Goal: Task Accomplishment & Management: Manage account settings

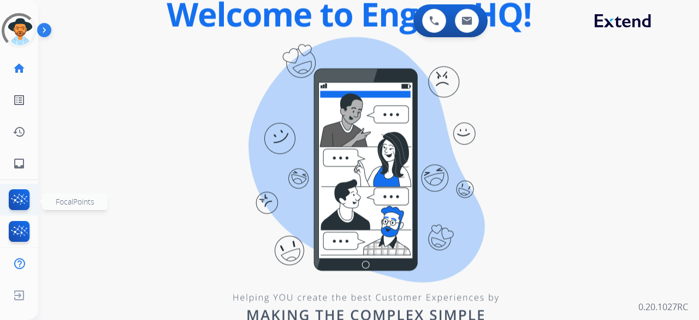
click at [22, 203] on img at bounding box center [20, 201] width 26 height 25
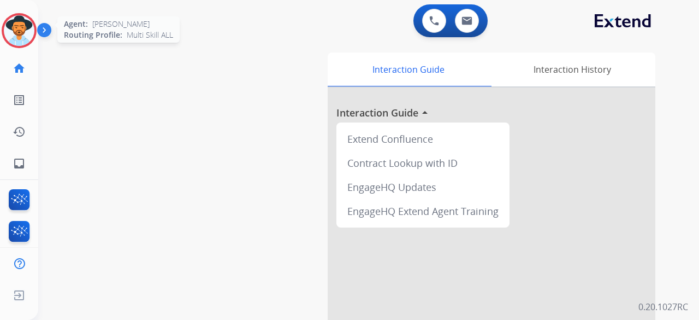
click at [10, 23] on img at bounding box center [19, 30] width 31 height 31
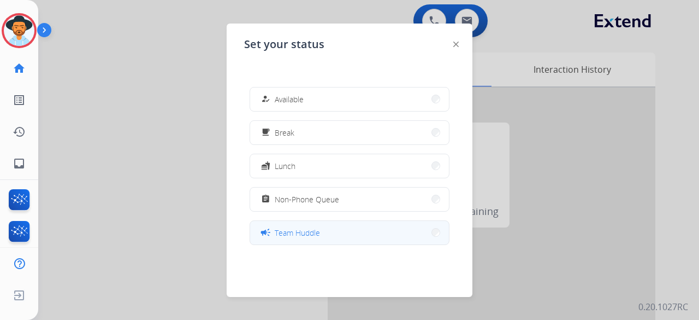
scroll to position [173, 0]
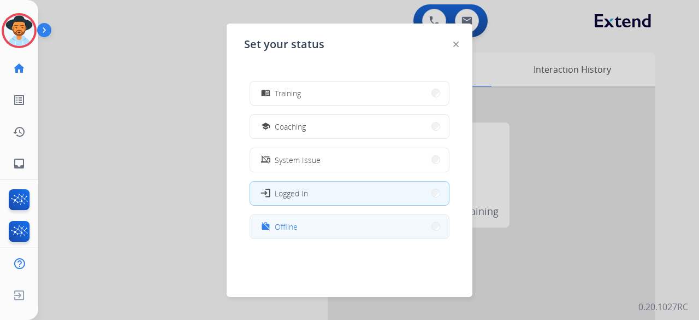
click at [288, 226] on span "Offline" at bounding box center [286, 226] width 23 height 11
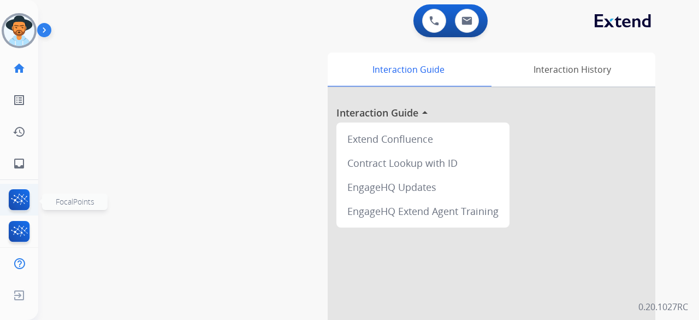
click at [23, 192] on img at bounding box center [20, 201] width 26 height 25
click at [21, 232] on img at bounding box center [20, 233] width 26 height 25
